Goal: Task Accomplishment & Management: Complete application form

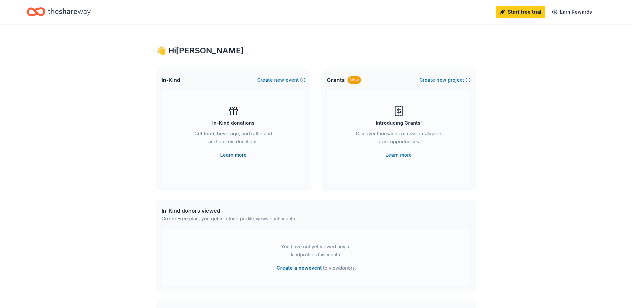
click at [226, 157] on link "Learn more" at bounding box center [233, 155] width 26 height 8
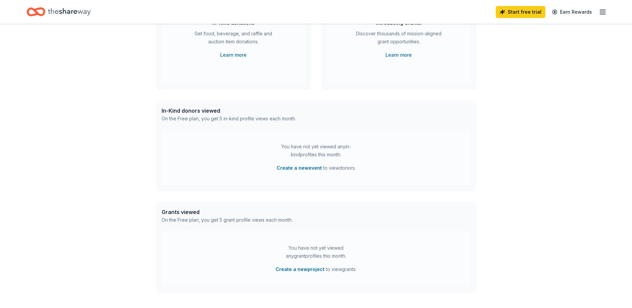
scroll to position [33, 0]
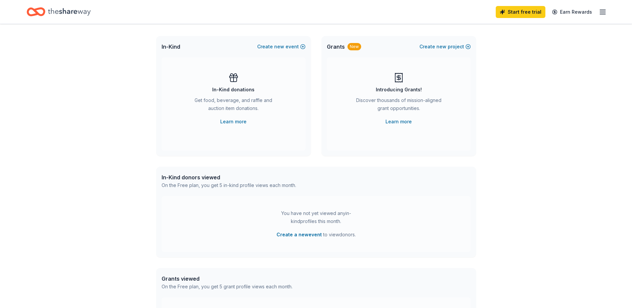
click at [221, 112] on div "Get food, beverage, and raffle and auction item donations." at bounding box center [233, 105] width 91 height 19
click at [229, 122] on link "Learn more" at bounding box center [233, 122] width 26 height 8
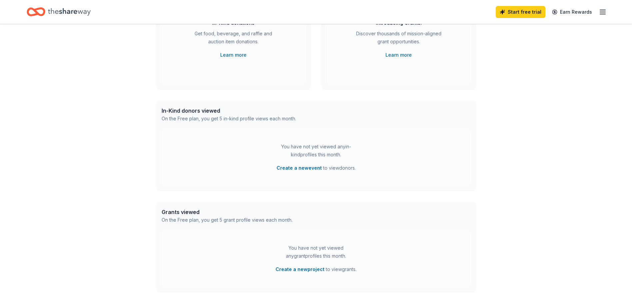
scroll to position [133, 0]
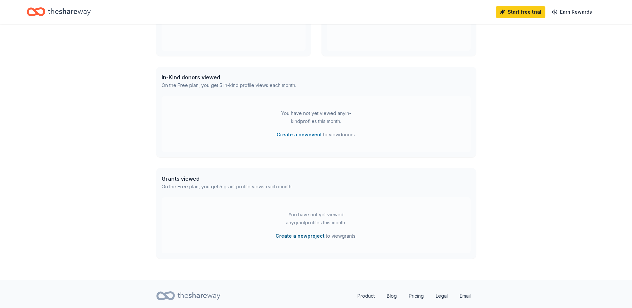
click at [316, 238] on button "Create a new project" at bounding box center [300, 236] width 49 height 8
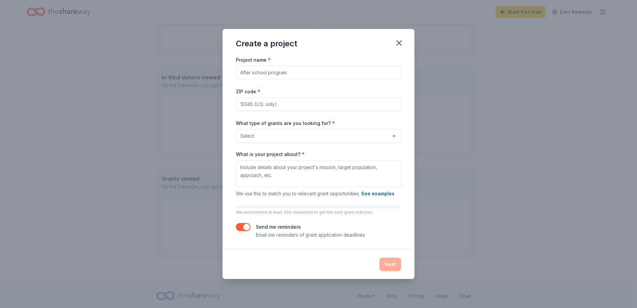
click at [302, 70] on input "Project name *" at bounding box center [318, 72] width 165 height 13
click at [401, 44] on icon "button" at bounding box center [399, 42] width 9 height 9
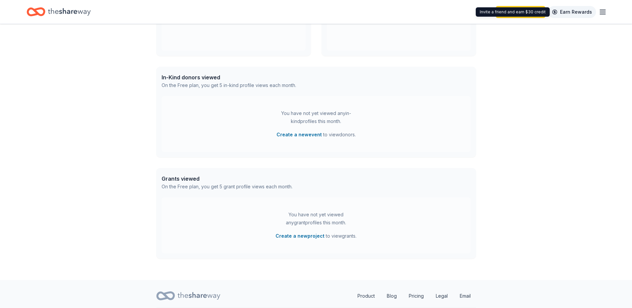
click at [580, 13] on link "Earn Rewards" at bounding box center [572, 12] width 48 height 12
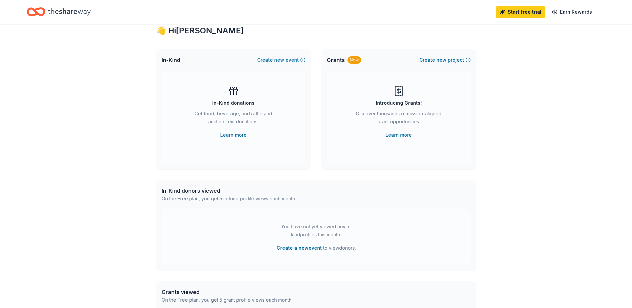
scroll to position [0, 0]
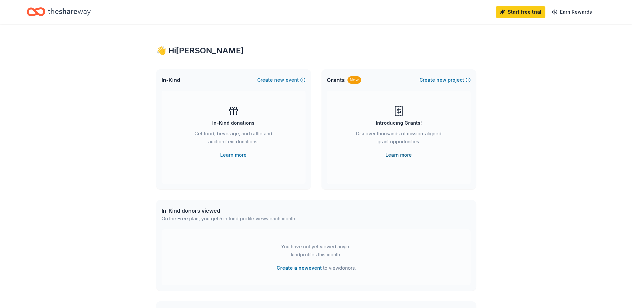
click at [396, 155] on link "Learn more" at bounding box center [399, 155] width 26 height 8
click at [287, 79] on button "Create new event" at bounding box center [281, 80] width 48 height 8
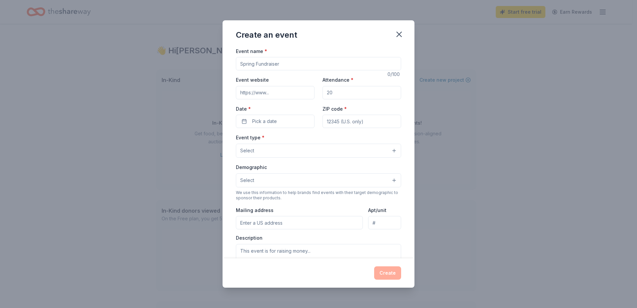
click at [270, 63] on input "Event name *" at bounding box center [318, 63] width 165 height 13
type input "Steinbrenner go to Rome"
click at [272, 95] on input "Event website" at bounding box center [275, 92] width 79 height 13
click at [398, 33] on icon "button" at bounding box center [399, 34] width 5 height 5
click at [397, 33] on icon "button" at bounding box center [399, 34] width 9 height 9
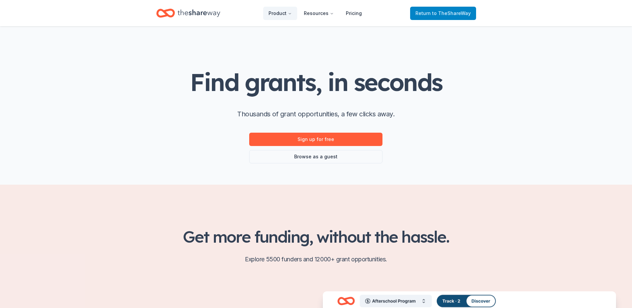
click at [439, 11] on span "to TheShareWay" at bounding box center [451, 13] width 39 height 6
